Goal: Task Accomplishment & Management: Complete application form

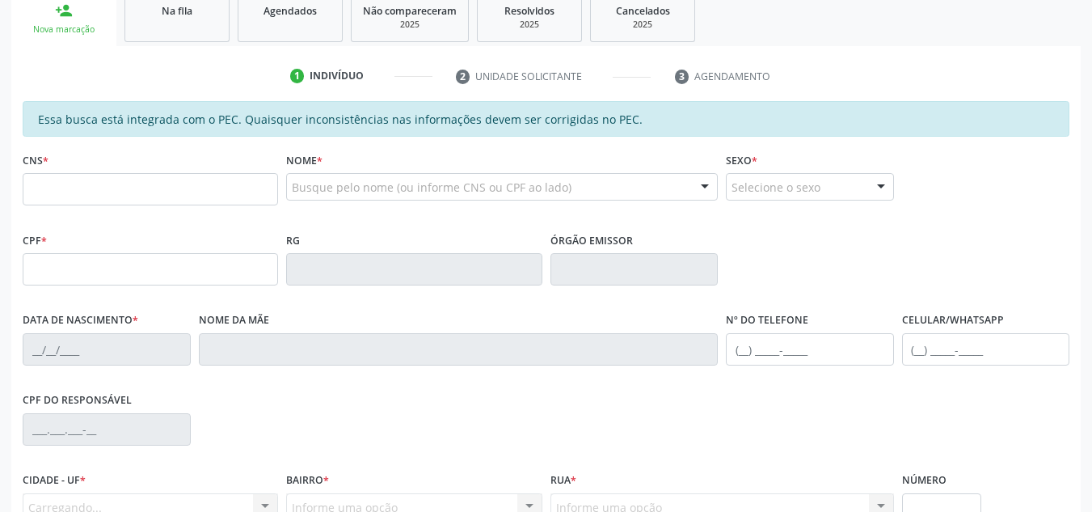
scroll to position [250, 0]
type input "708 0003 5368 0125"
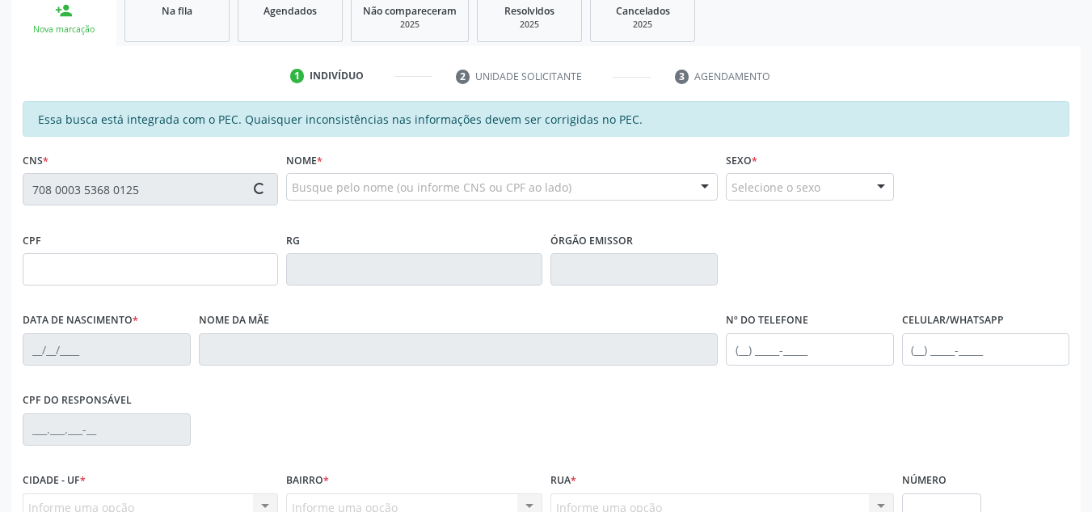
type input "[DATE]"
type input "[PERSON_NAME]"
type input "[PHONE_NUMBER]"
type input "S/N"
type input "386.213.394-04"
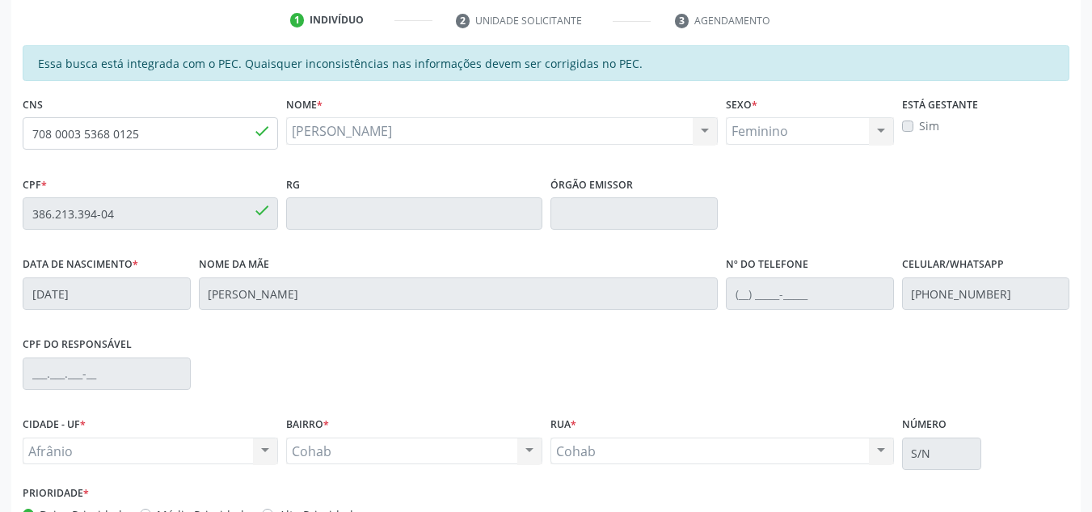
scroll to position [411, 0]
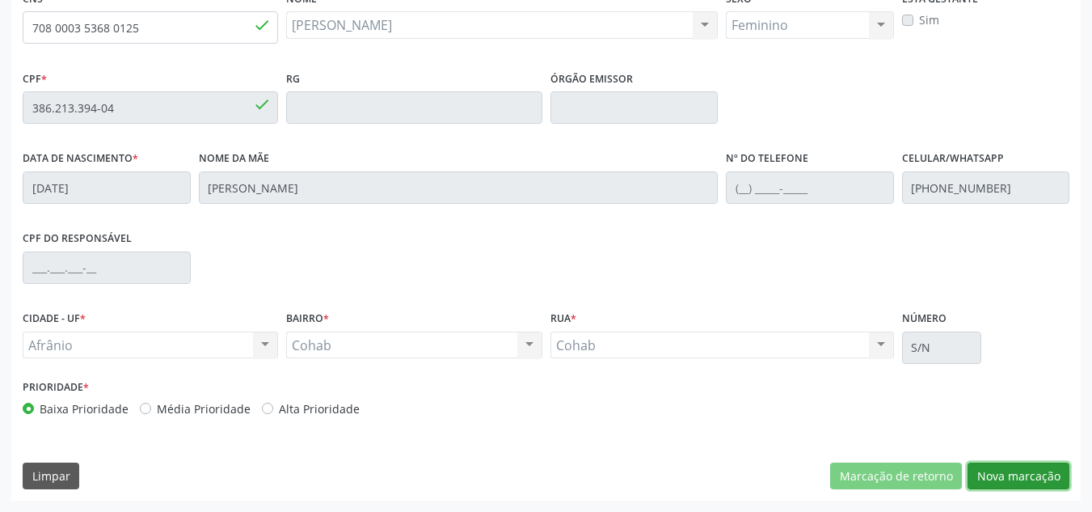
click at [1008, 476] on button "Nova marcação" at bounding box center [1018, 475] width 102 height 27
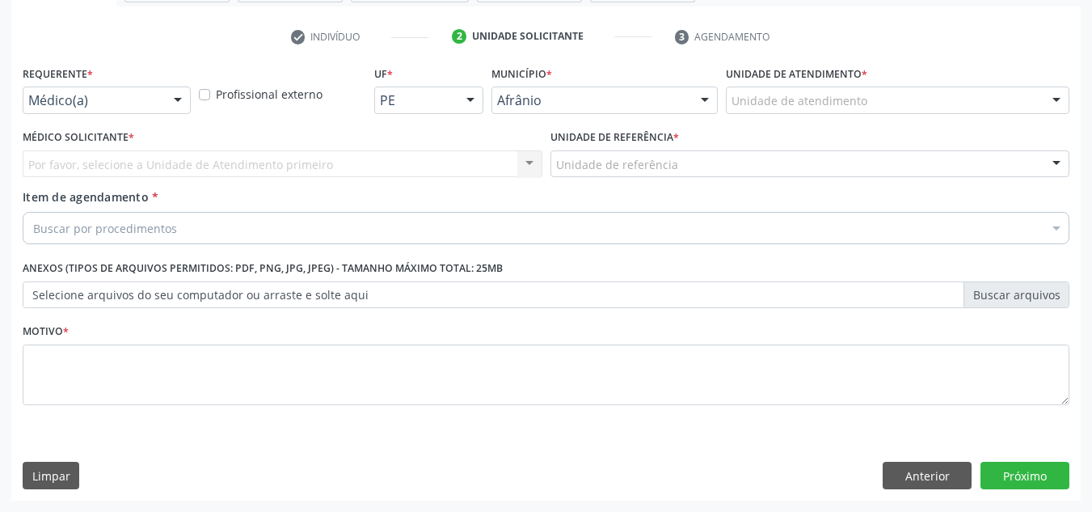
scroll to position [289, 0]
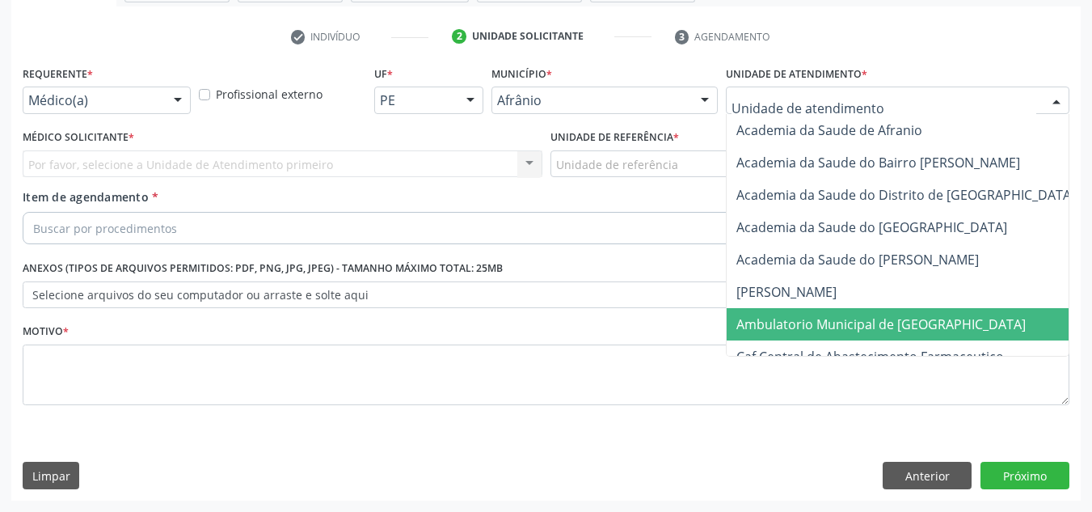
click at [819, 312] on span "Ambulatorio Municipal de [GEOGRAPHIC_DATA]" at bounding box center [924, 324] width 394 height 32
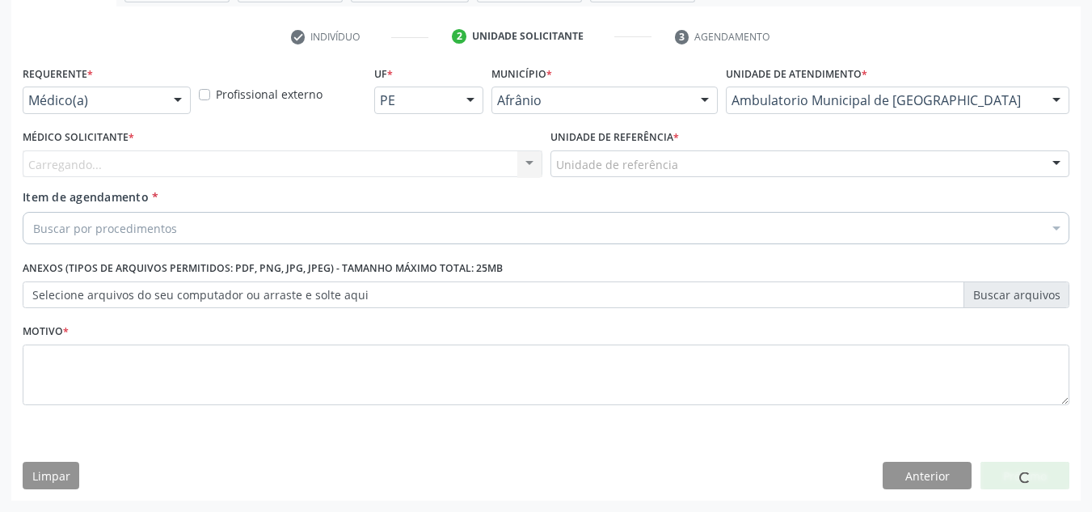
click at [428, 158] on div "Carregando... Nenhum resultado encontrado para: " " Não há nenhuma opção para s…" at bounding box center [283, 163] width 520 height 27
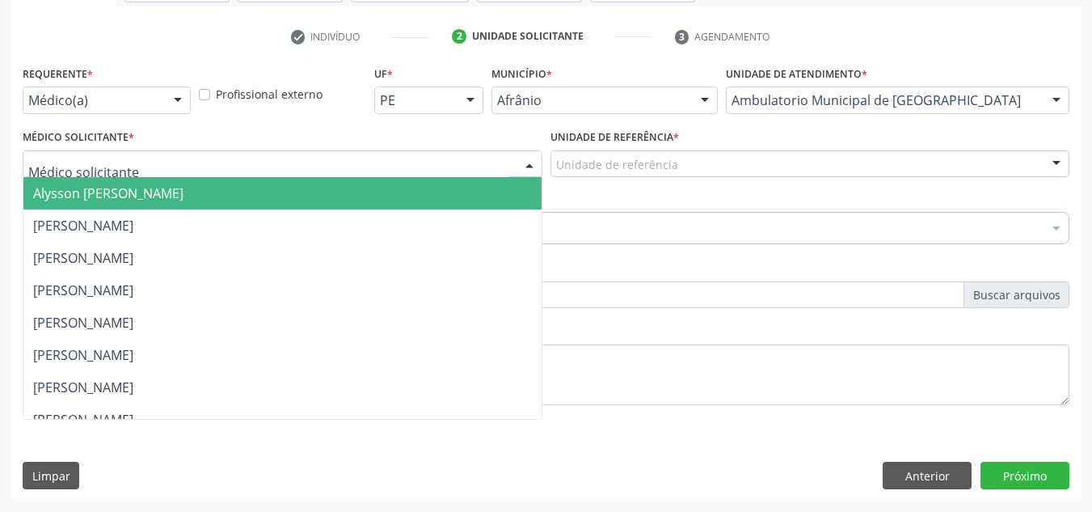
click at [428, 158] on div at bounding box center [283, 163] width 520 height 27
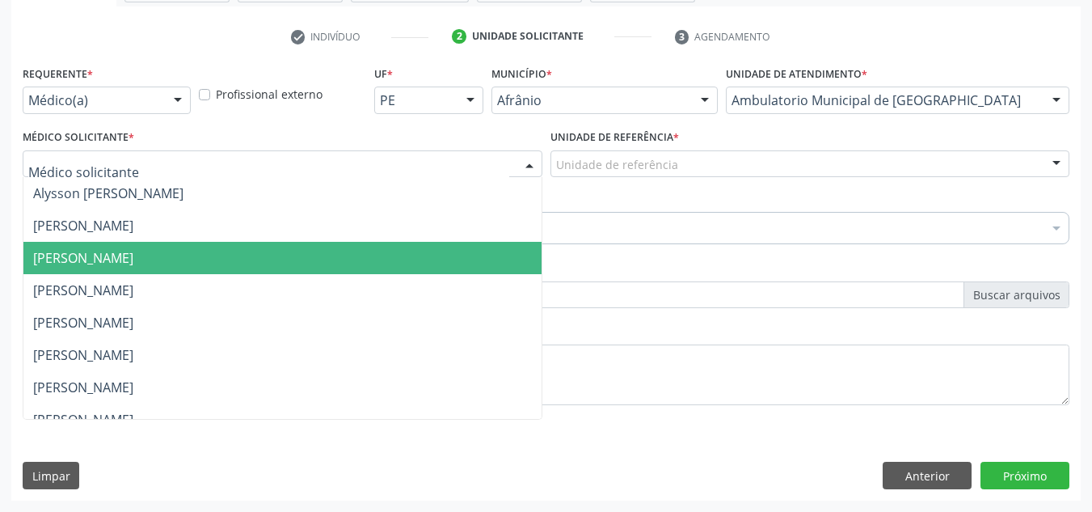
click at [436, 244] on span "[PERSON_NAME]" at bounding box center [282, 258] width 518 height 32
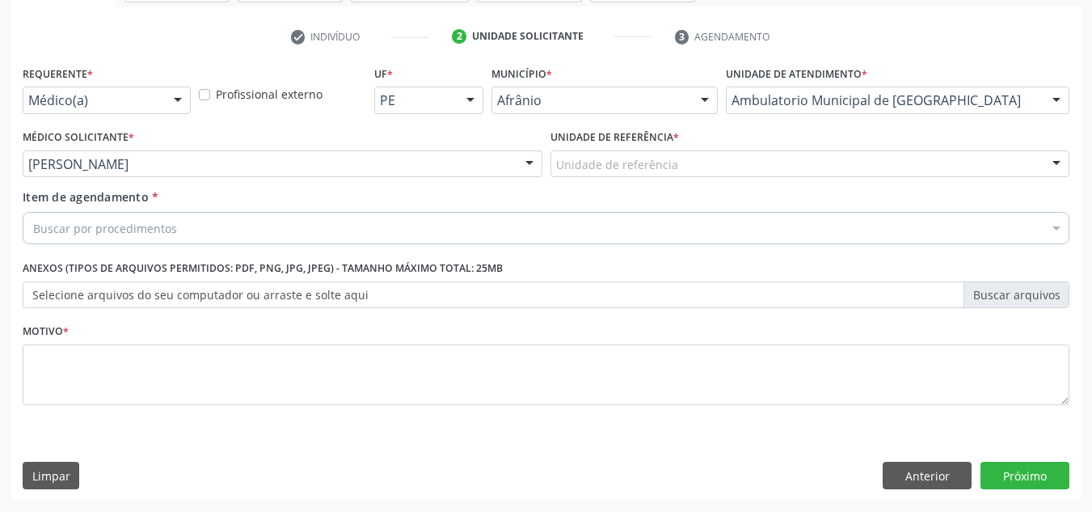
click at [761, 156] on div "Unidade de referência" at bounding box center [810, 163] width 520 height 27
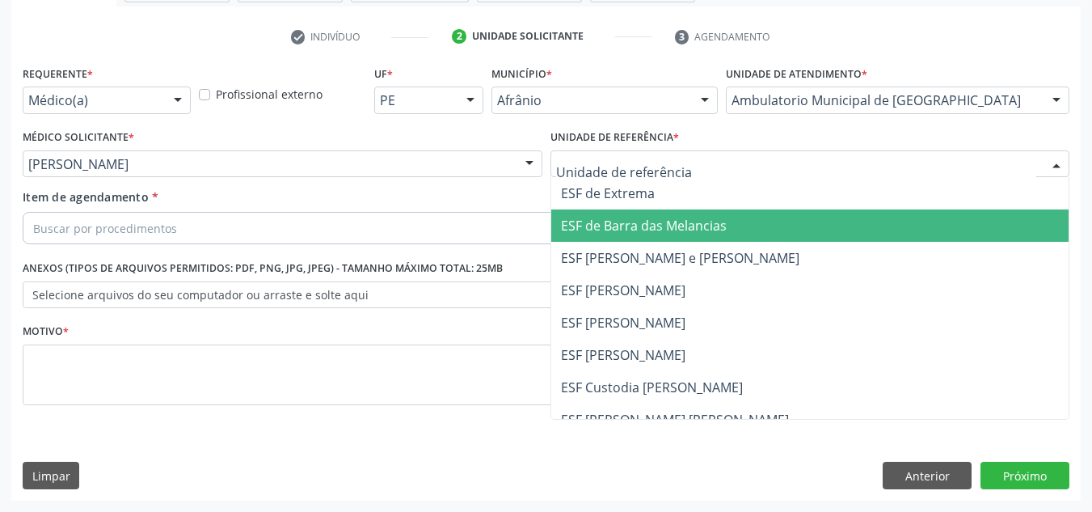
click at [767, 216] on span "ESF de Barra das Melancias" at bounding box center [810, 225] width 518 height 32
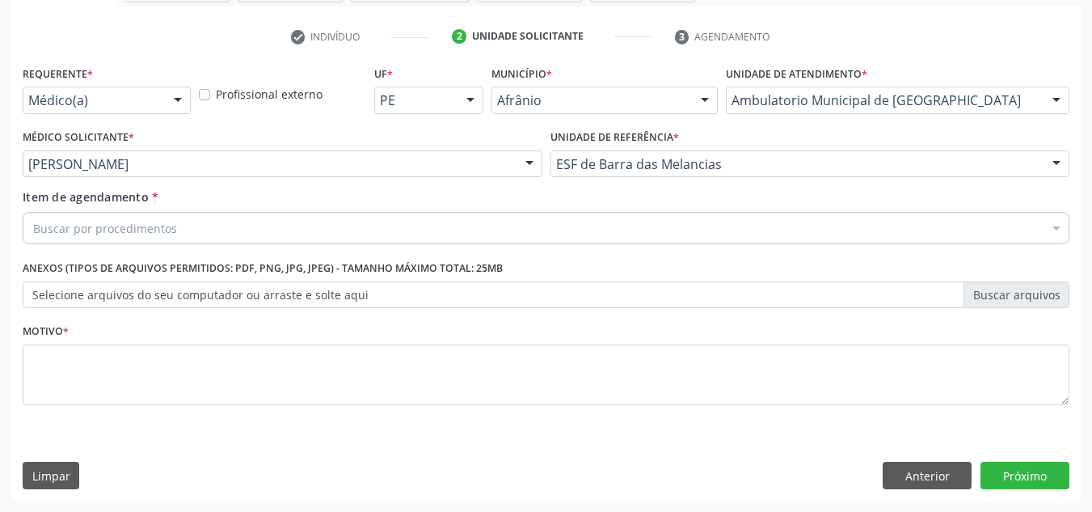
click at [767, 216] on div "Buscar por procedimentos" at bounding box center [546, 228] width 1047 height 32
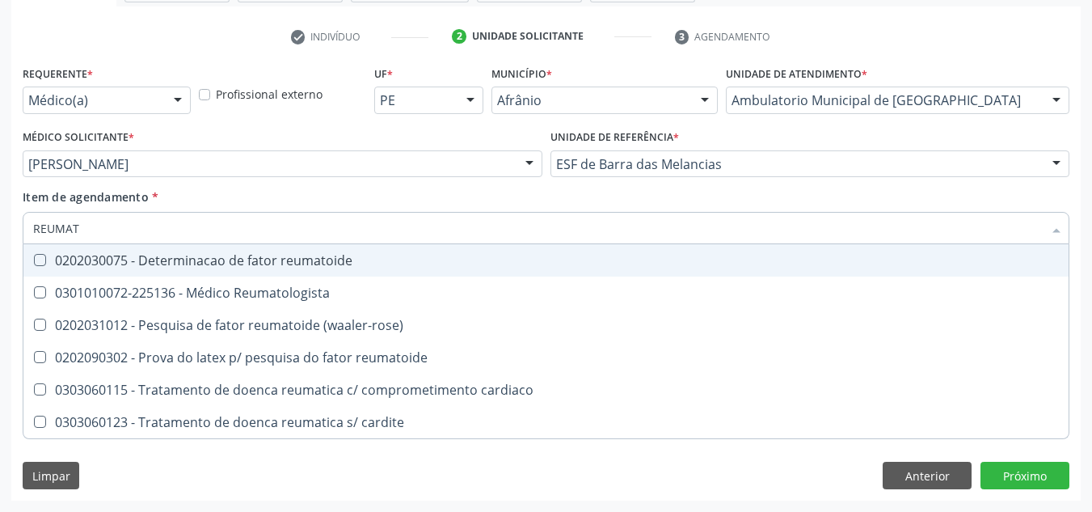
type input "REUMATO"
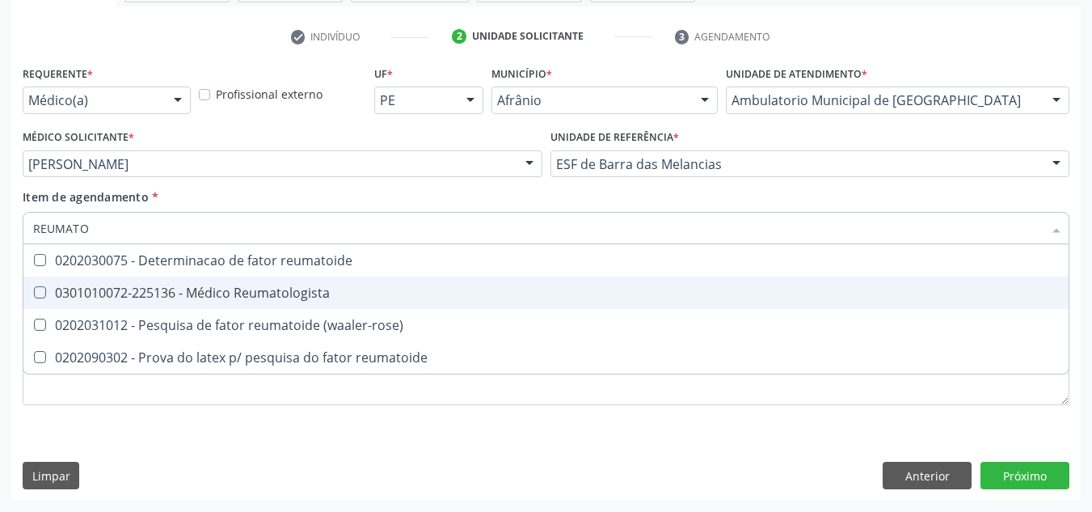
click at [418, 306] on span "0301010072-225136 - Médico Reumatologista" at bounding box center [545, 292] width 1045 height 32
checkbox Reumatologista "true"
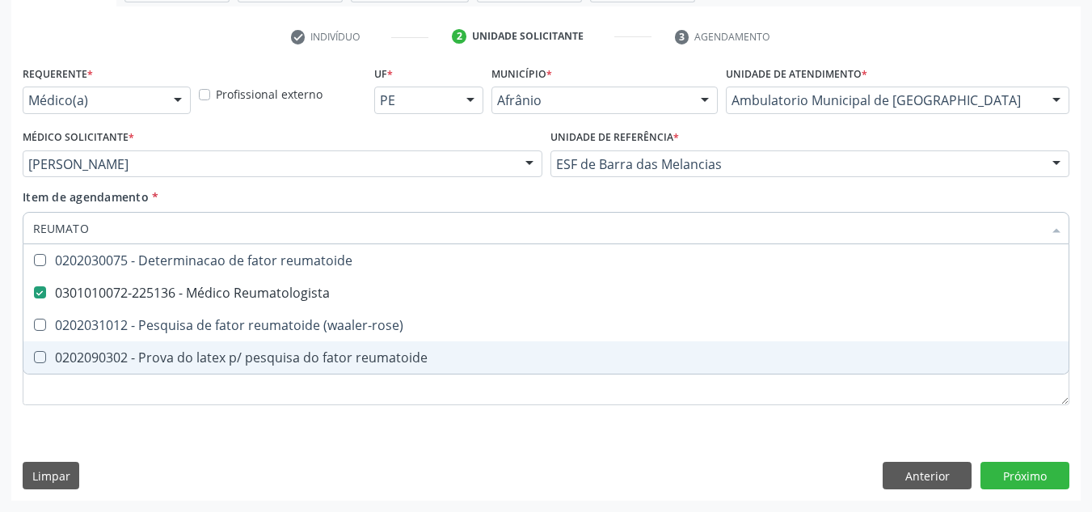
click at [527, 409] on div "Requerente * Médico(a) Médico(a) Enfermeiro(a) Paciente Nenhum resultado encont…" at bounding box center [546, 244] width 1047 height 366
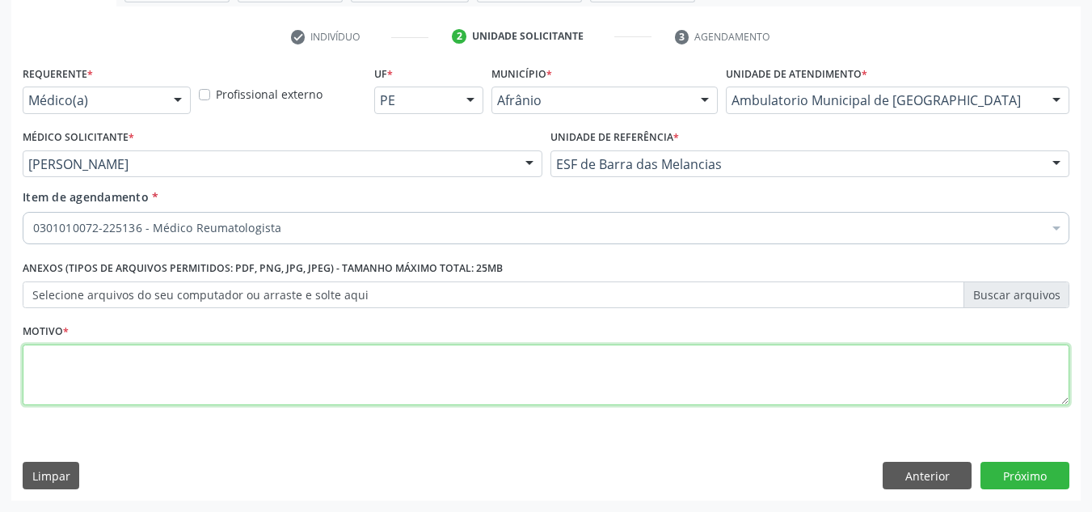
click at [521, 391] on textarea at bounding box center [546, 374] width 1047 height 61
type textarea "M"
type textarea "'"
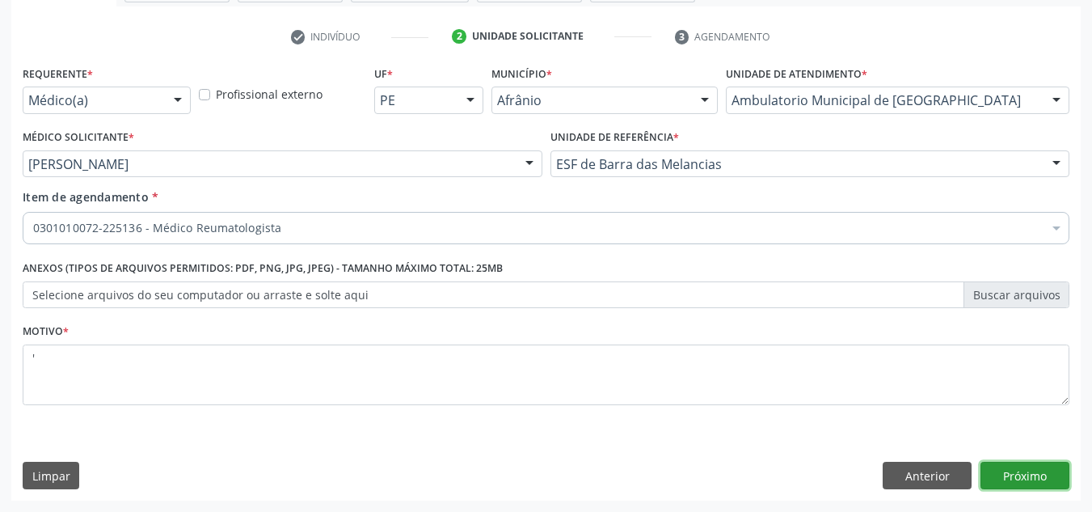
click at [1043, 475] on button "Próximo" at bounding box center [1024, 474] width 89 height 27
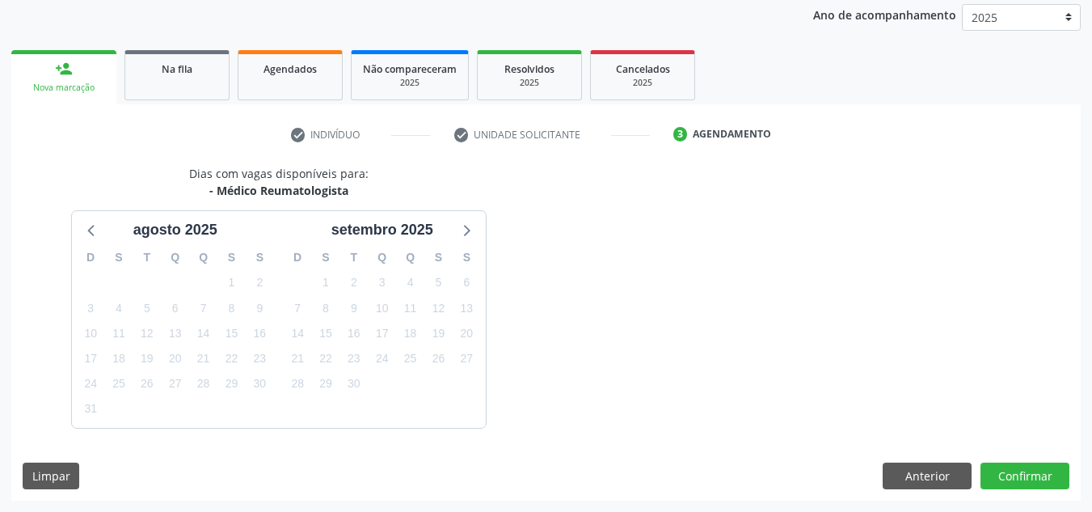
scroll to position [239, 0]
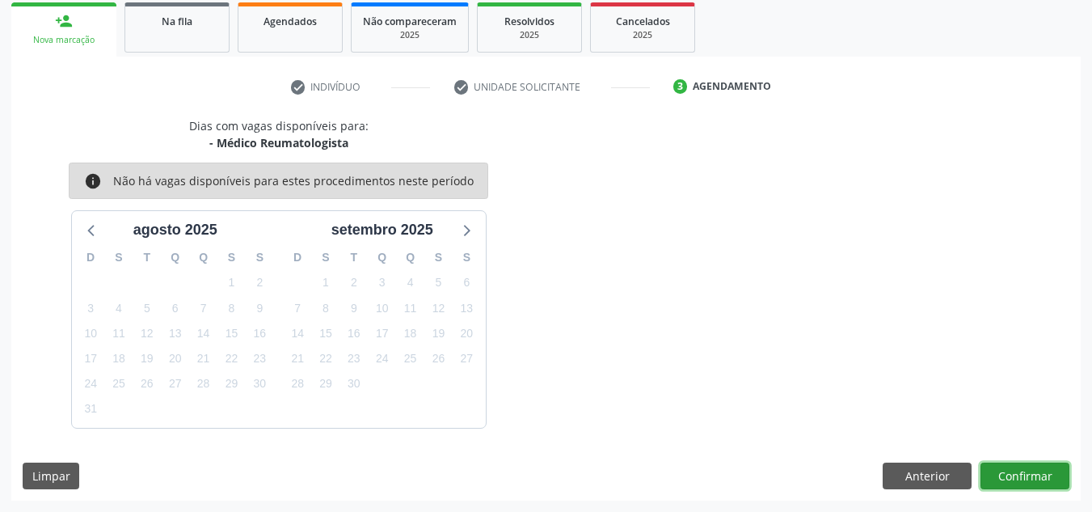
click at [999, 481] on button "Confirmar" at bounding box center [1024, 475] width 89 height 27
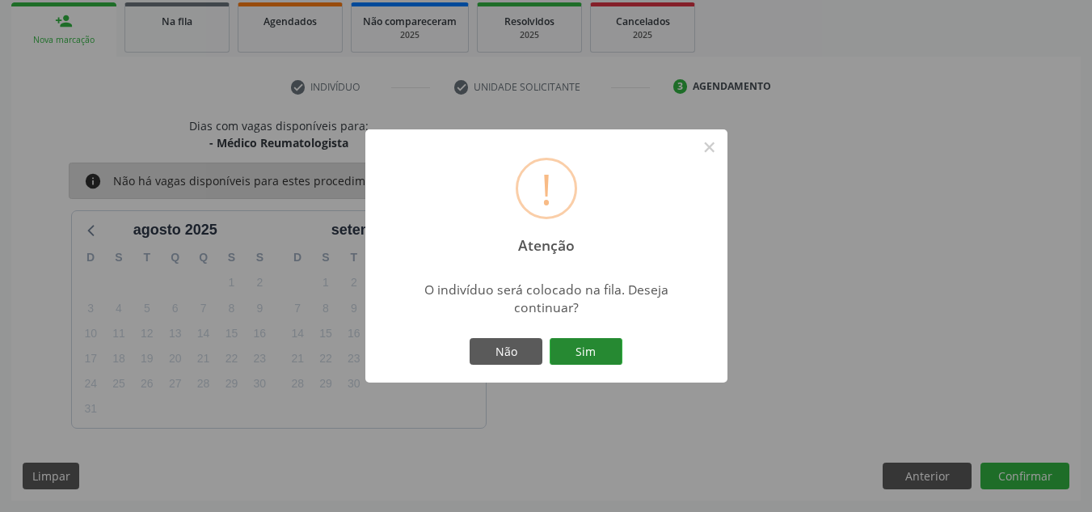
click at [613, 350] on button "Sim" at bounding box center [586, 351] width 73 height 27
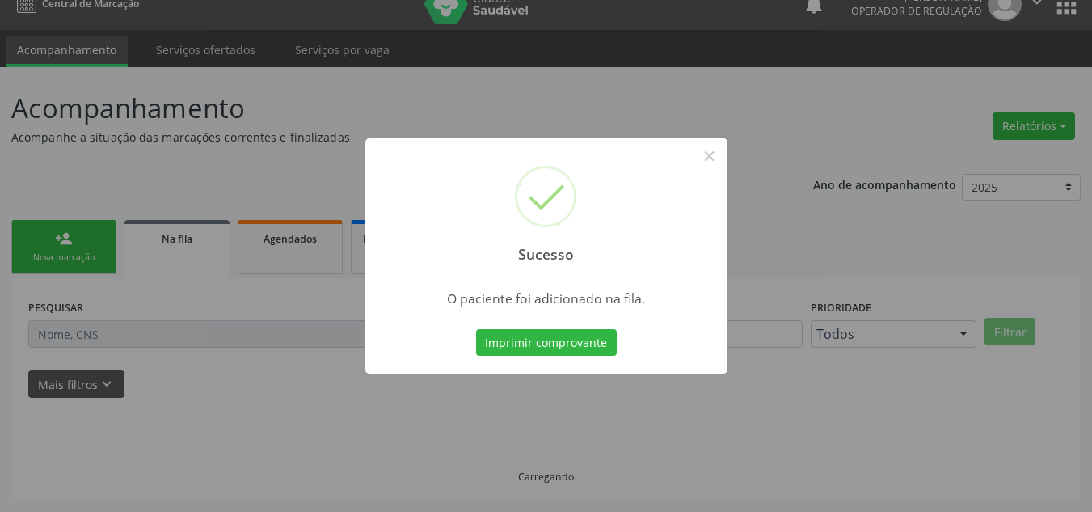
scroll to position [22, 0]
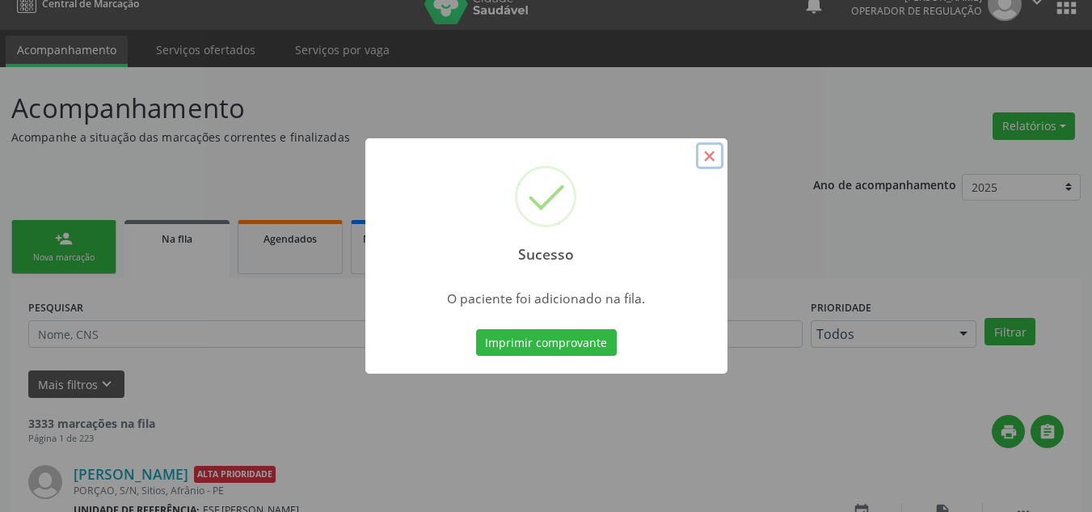
click at [710, 155] on button "×" at bounding box center [709, 155] width 27 height 27
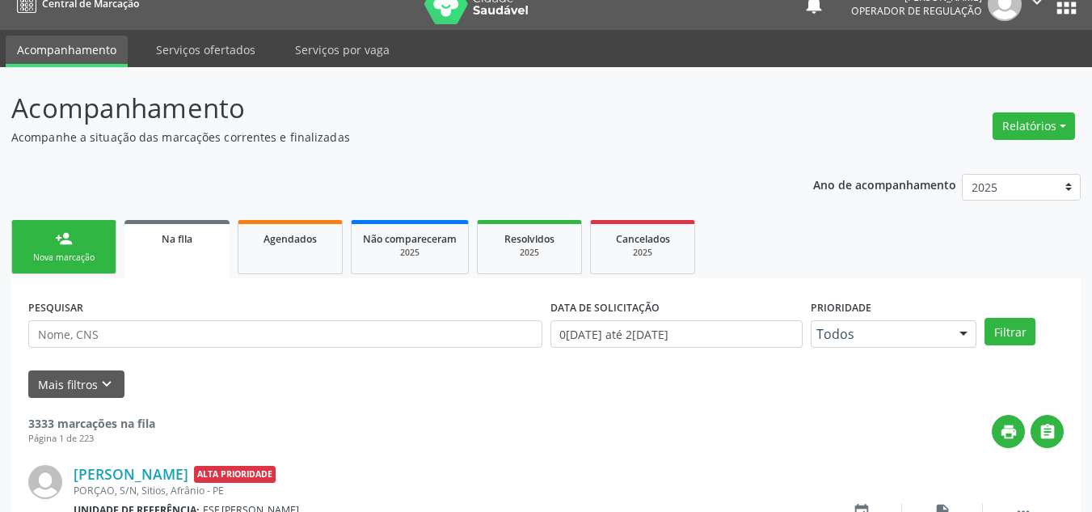
click at [38, 233] on link "person_add Nova marcação" at bounding box center [63, 247] width 105 height 54
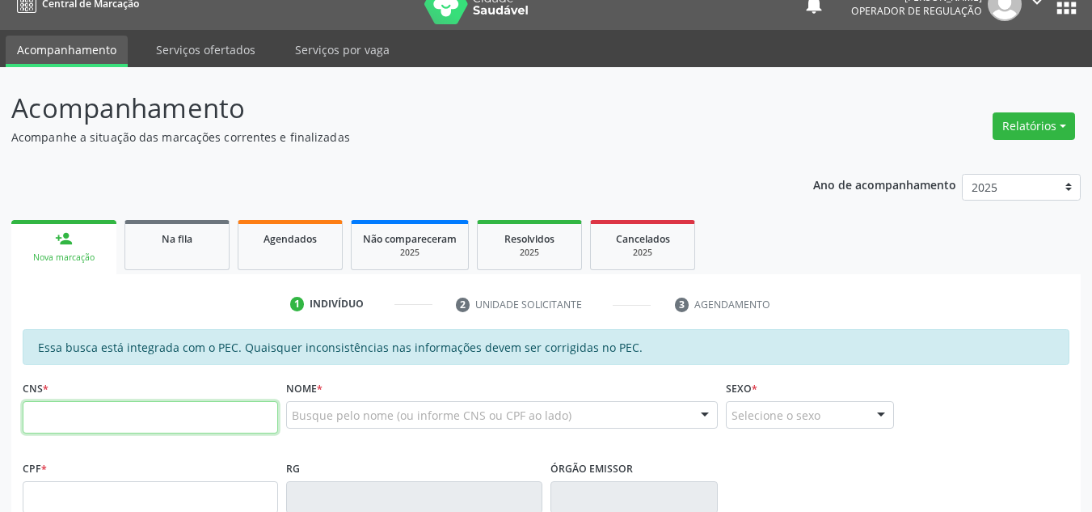
click at [66, 408] on input "text" at bounding box center [150, 417] width 255 height 32
type input "708 6080 5389 1882"
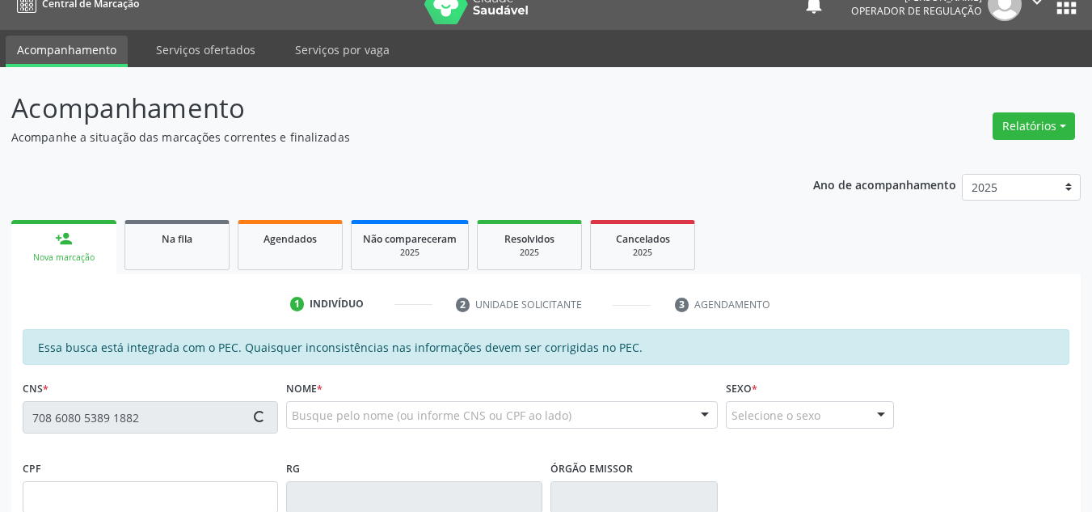
type input "[DATE]"
type input "[PERSON_NAME]"
type input "[PHONE_NUMBER]"
type input "S/N"
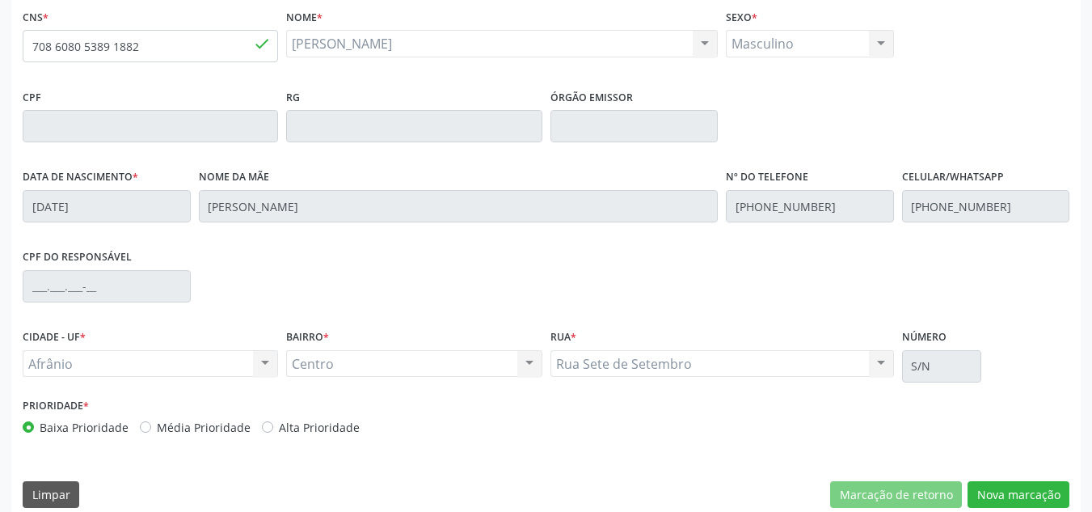
scroll to position [411, 0]
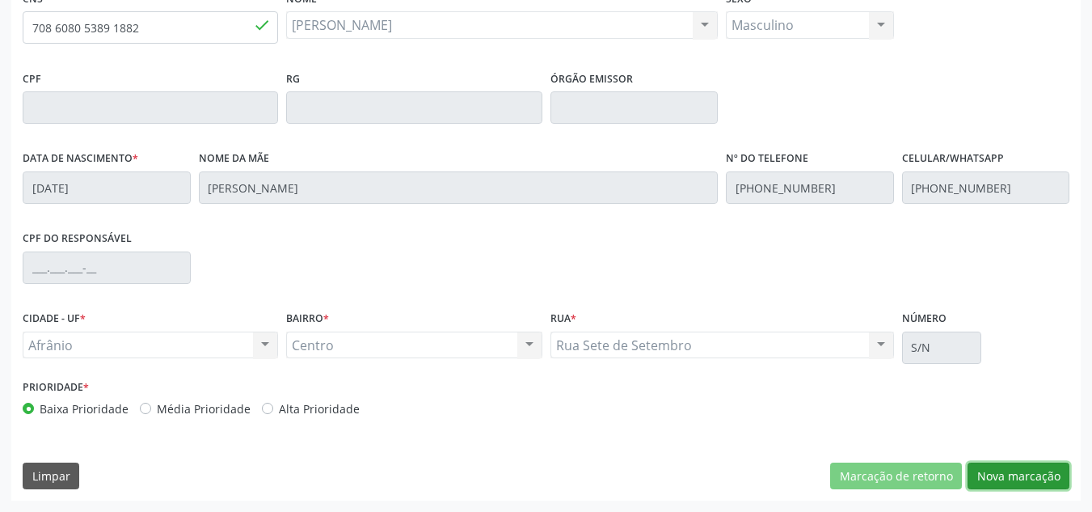
click at [1013, 477] on button "Nova marcação" at bounding box center [1018, 475] width 102 height 27
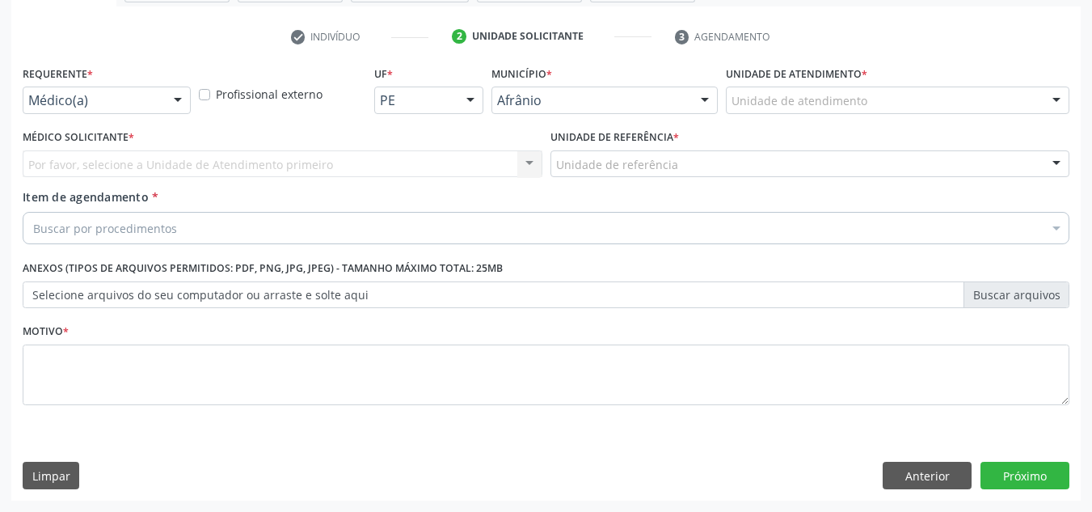
click at [1011, 103] on div "Unidade de atendimento" at bounding box center [897, 99] width 343 height 27
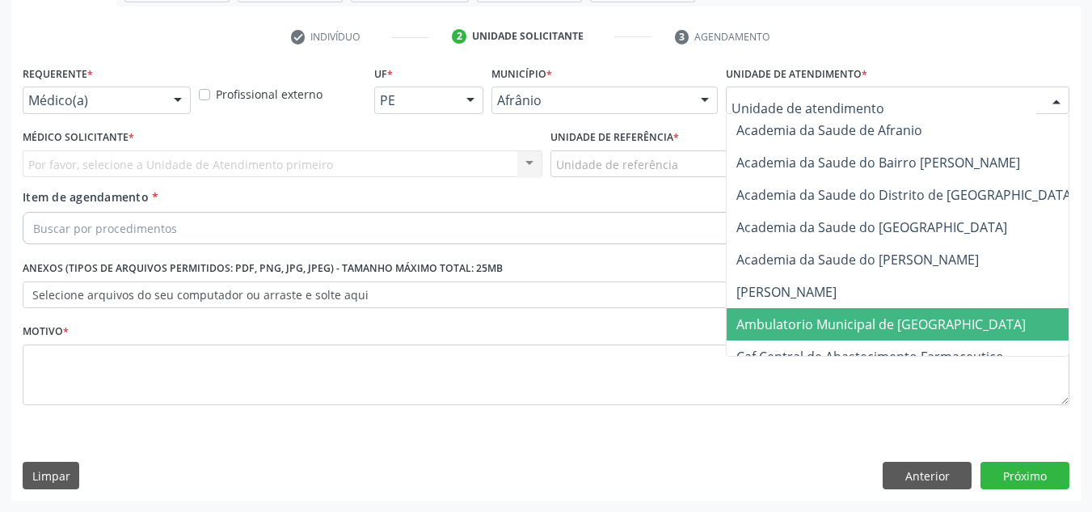
click at [879, 329] on span "Ambulatorio Municipal de [GEOGRAPHIC_DATA]" at bounding box center [880, 324] width 289 height 18
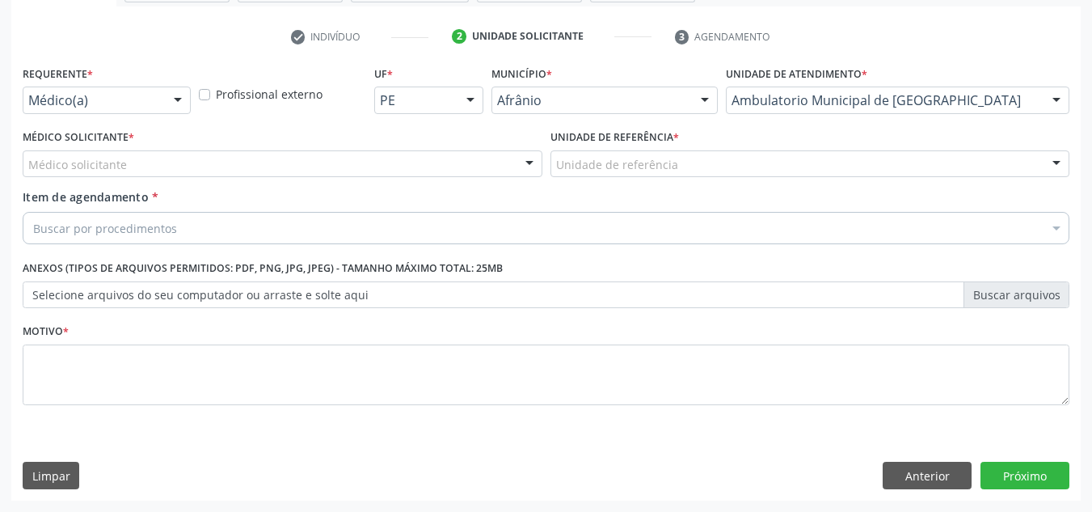
click at [155, 175] on div "Médico solicitante" at bounding box center [283, 163] width 520 height 27
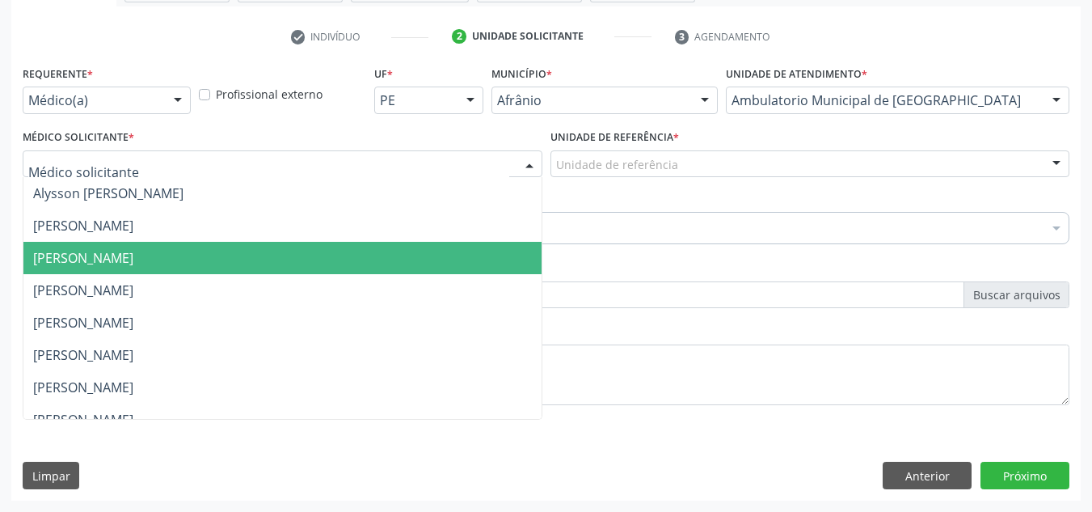
click at [133, 255] on span "[PERSON_NAME]" at bounding box center [83, 258] width 100 height 18
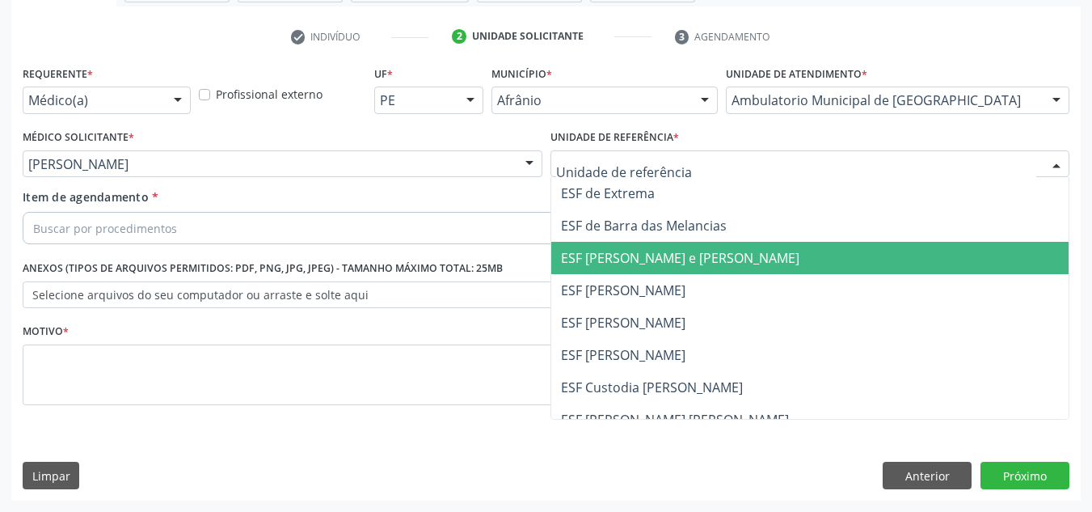
drag, startPoint x: 607, startPoint y: 253, endPoint x: 596, endPoint y: 204, distance: 50.6
click at [607, 254] on span "ESF [PERSON_NAME] e [PERSON_NAME]" at bounding box center [680, 258] width 238 height 18
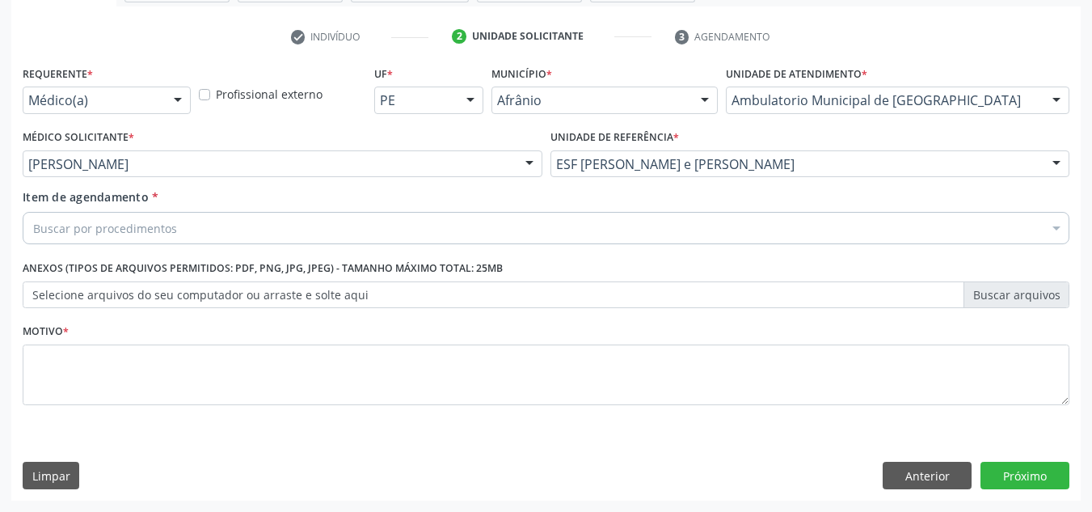
click at [766, 219] on div "Buscar por procedimentos" at bounding box center [546, 228] width 1047 height 32
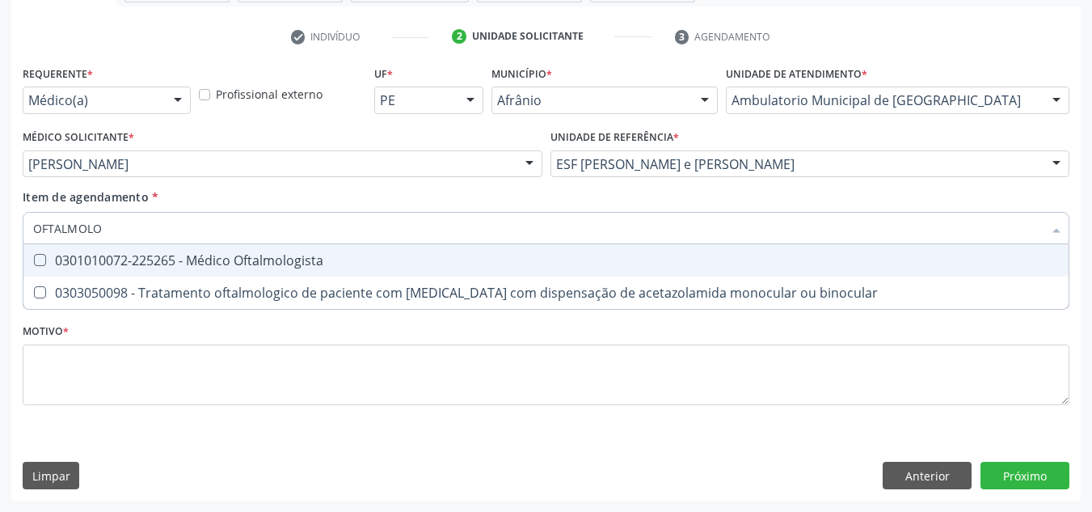
type input "OFTALMOLOG"
click at [573, 265] on div "0301010072-225265 - Médico Oftalmologista" at bounding box center [546, 260] width 1026 height 13
checkbox Oftalmologista "true"
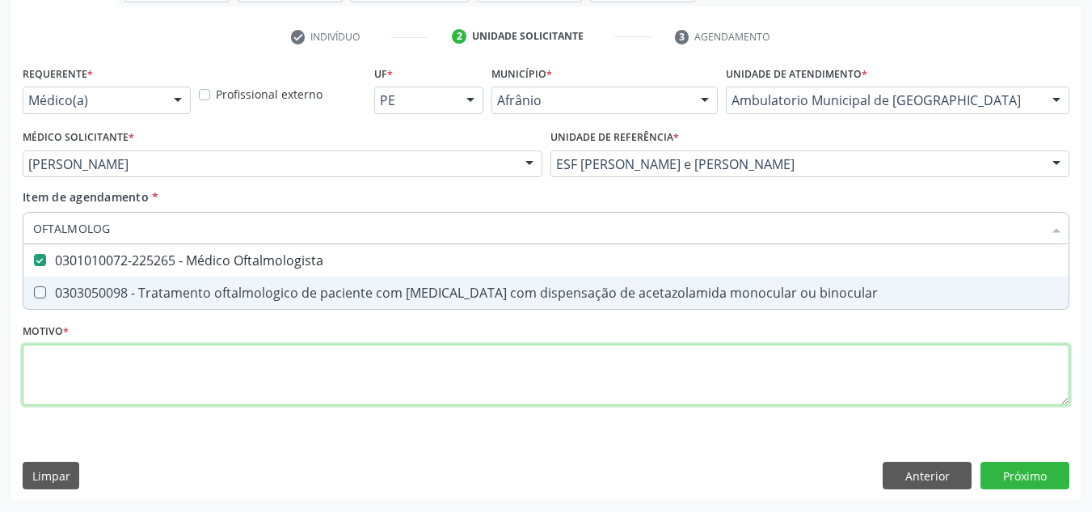
click at [506, 390] on div "Requerente * Médico(a) Médico(a) Enfermeiro(a) Paciente Nenhum resultado encont…" at bounding box center [546, 244] width 1047 height 366
checkbox binocular "true"
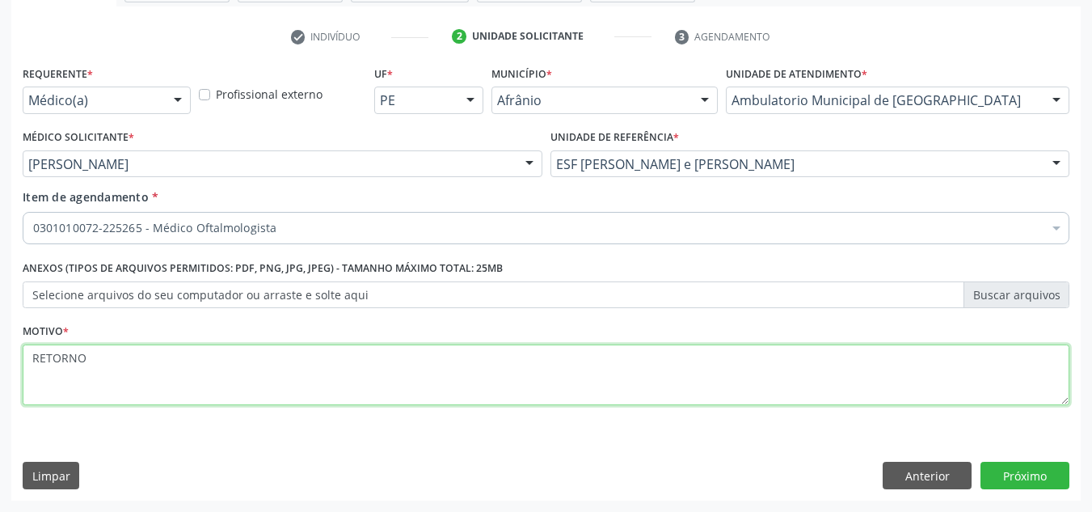
type textarea "RETORNO"
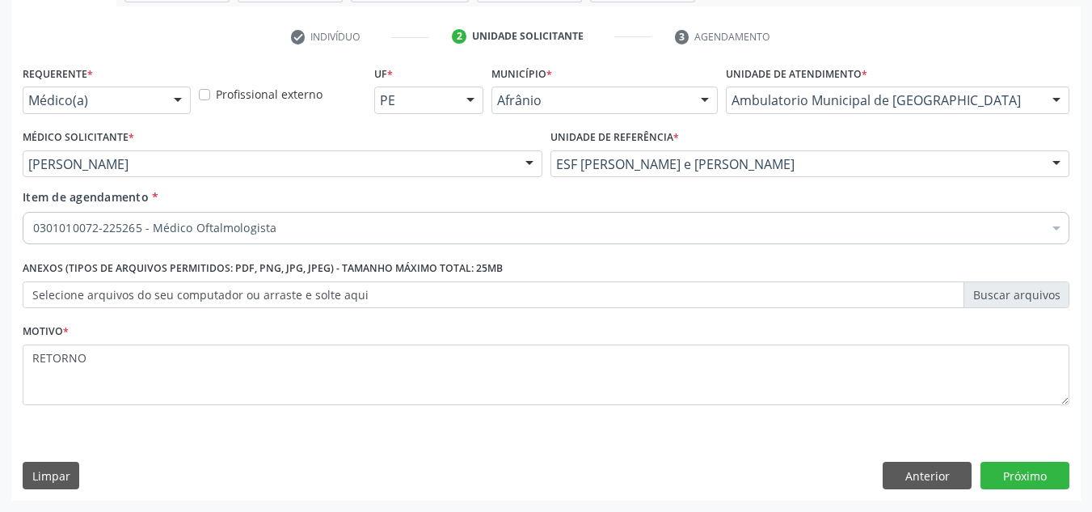
drag, startPoint x: 1048, startPoint y: 451, endPoint x: 1037, endPoint y: 460, distance: 14.4
click at [1048, 453] on div "Requerente * Médico(a) Médico(a) Enfermeiro(a) Paciente Nenhum resultado encont…" at bounding box center [545, 280] width 1069 height 439
click at [1037, 460] on div "Requerente * Médico(a) Médico(a) Enfermeiro(a) Paciente Nenhum resultado encont…" at bounding box center [545, 280] width 1069 height 439
click at [1034, 470] on button "Próximo" at bounding box center [1024, 474] width 89 height 27
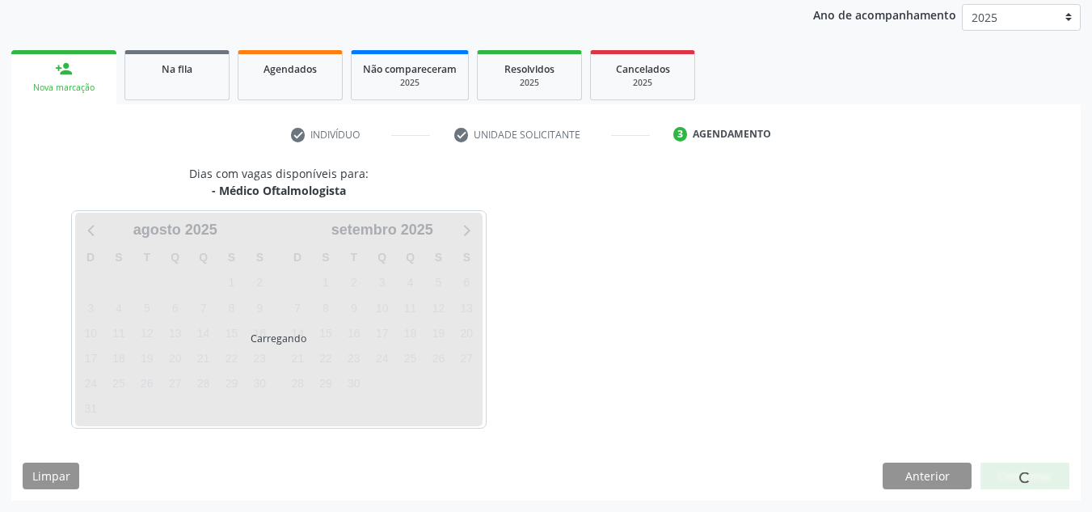
scroll to position [192, 0]
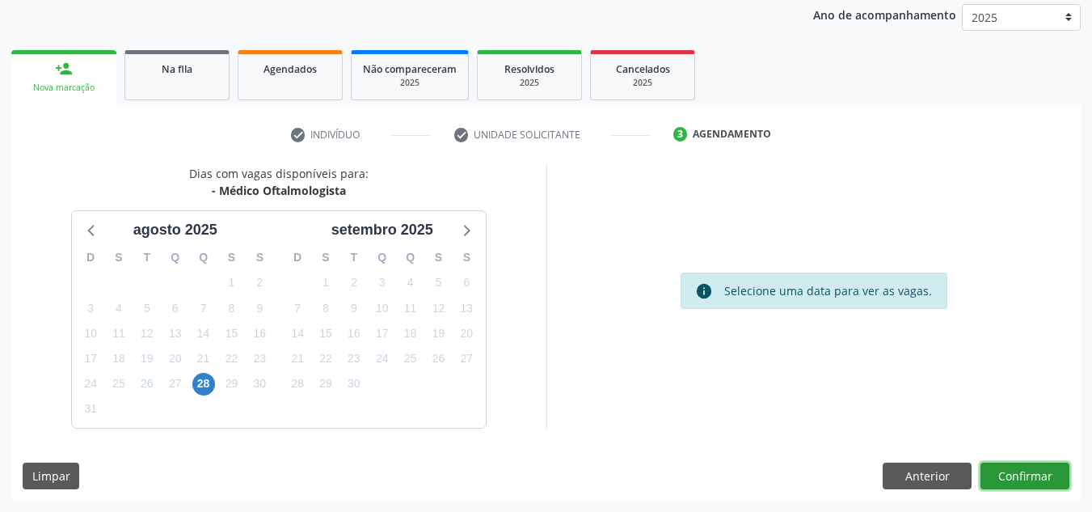
click at [1049, 478] on button "Confirmar" at bounding box center [1024, 475] width 89 height 27
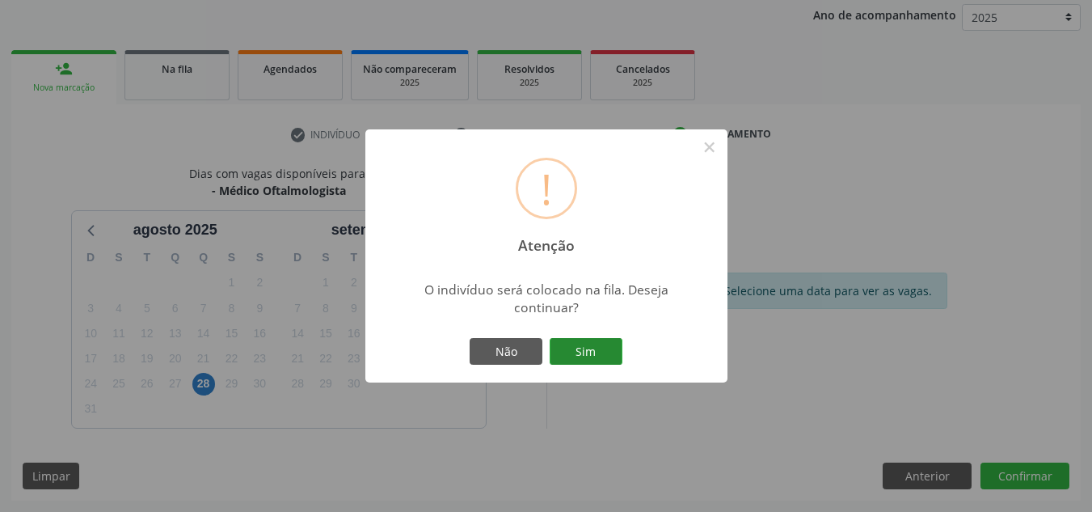
click at [601, 342] on button "Sim" at bounding box center [586, 351] width 73 height 27
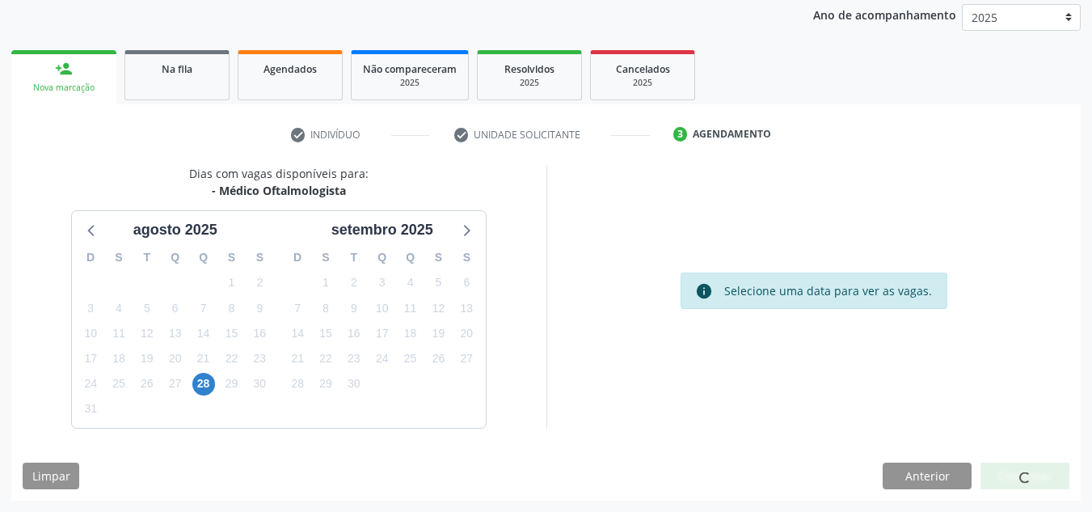
scroll to position [22, 0]
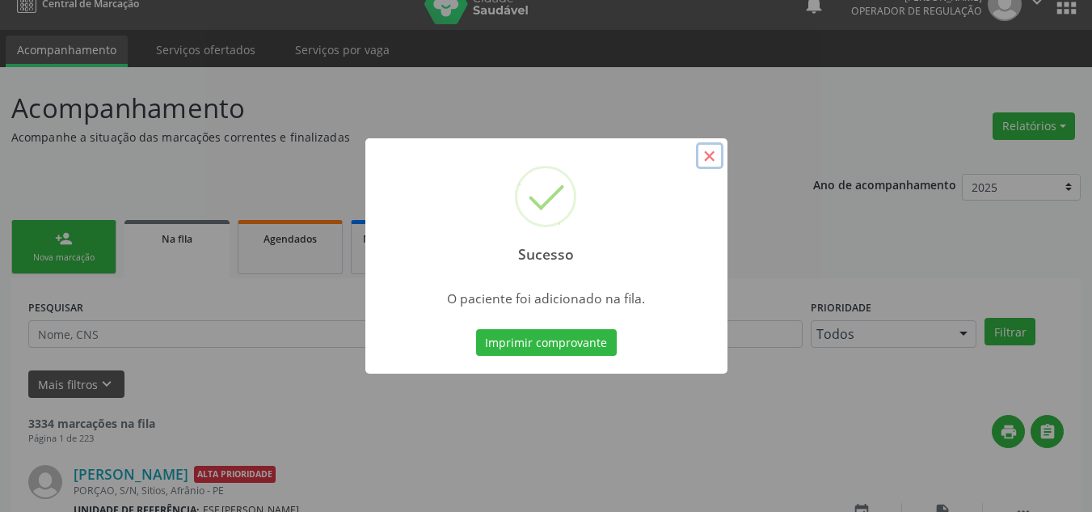
click at [710, 158] on button "×" at bounding box center [709, 155] width 27 height 27
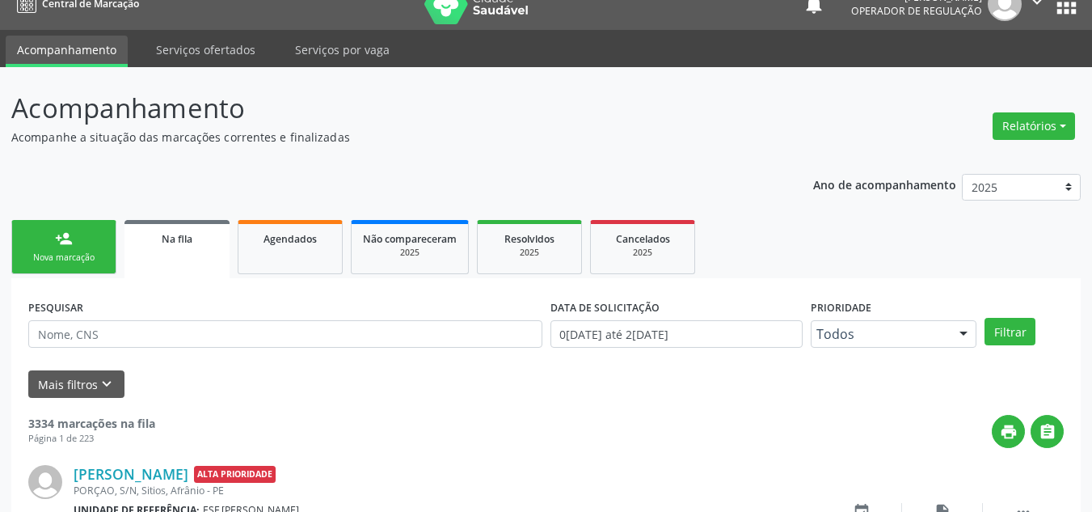
drag, startPoint x: 55, startPoint y: 271, endPoint x: 10, endPoint y: 441, distance: 176.4
click at [55, 271] on link "person_add Nova marcação" at bounding box center [63, 247] width 105 height 54
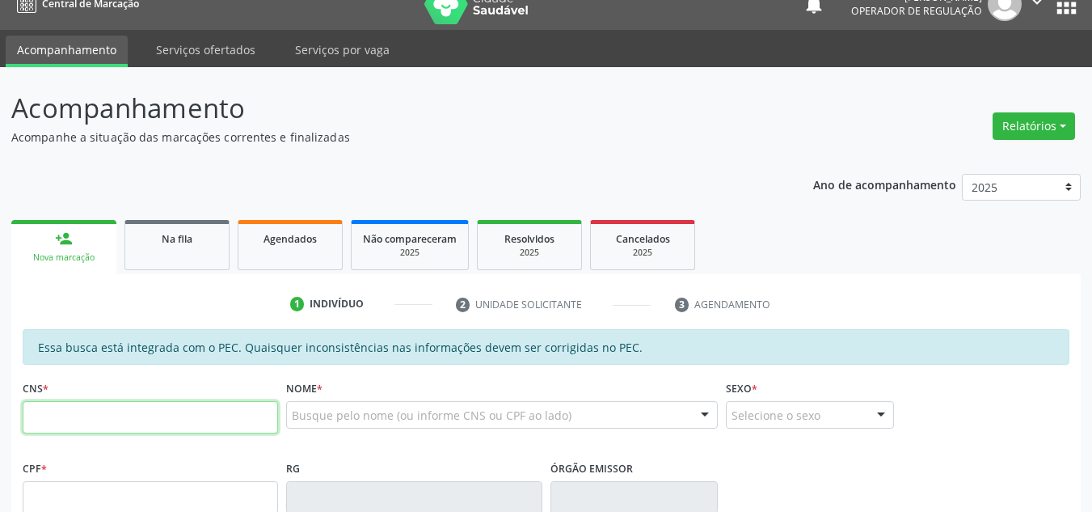
click at [98, 411] on input "text" at bounding box center [150, 417] width 255 height 32
type input "704 2057 3639 7787"
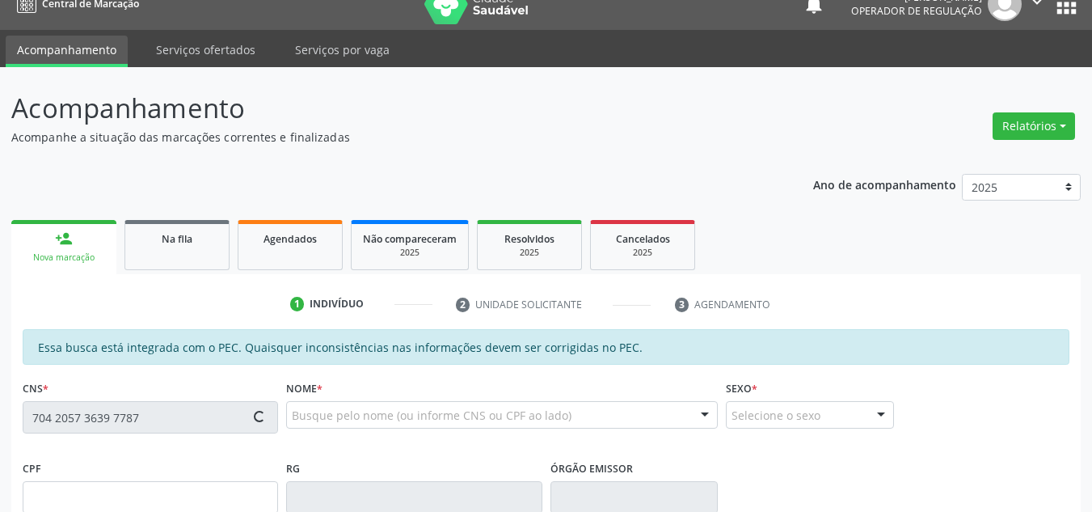
type input "120.840.604-35"
type input "2[DATE]"
type input "[PERSON_NAME]"
type input "[PHONE_NUMBER]"
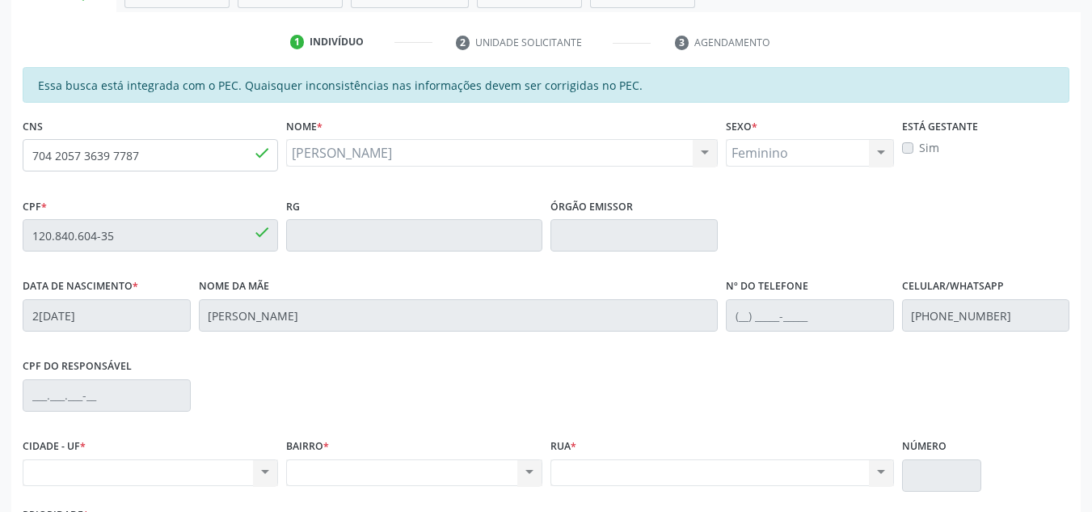
scroll to position [411, 0]
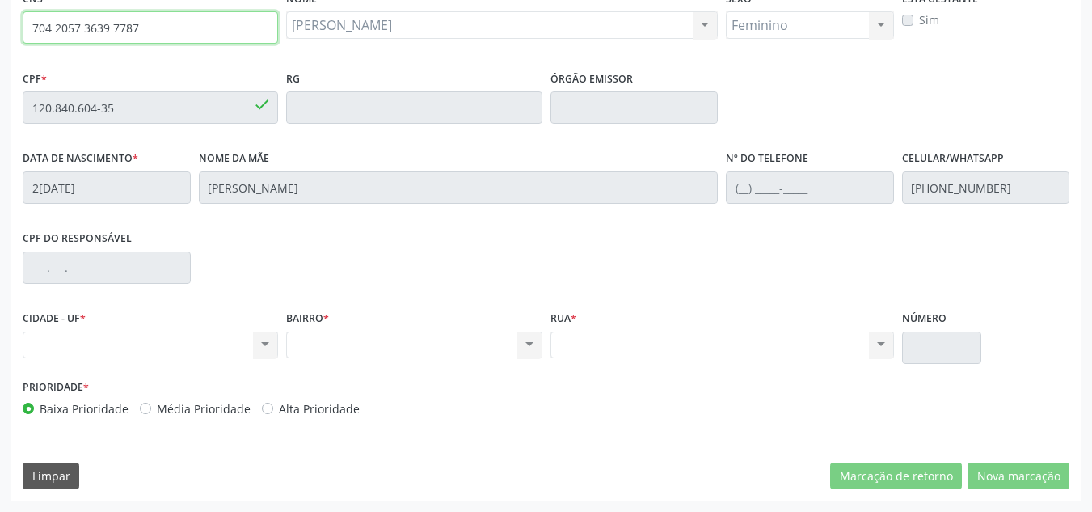
drag, startPoint x: 204, startPoint y: 31, endPoint x: 0, endPoint y: 32, distance: 203.7
click at [0, 32] on div "Acompanhamento Acompanhe a situação das marcações correntes e finalizadas Relat…" at bounding box center [546, 95] width 1092 height 834
